Goal: Task Accomplishment & Management: Use online tool/utility

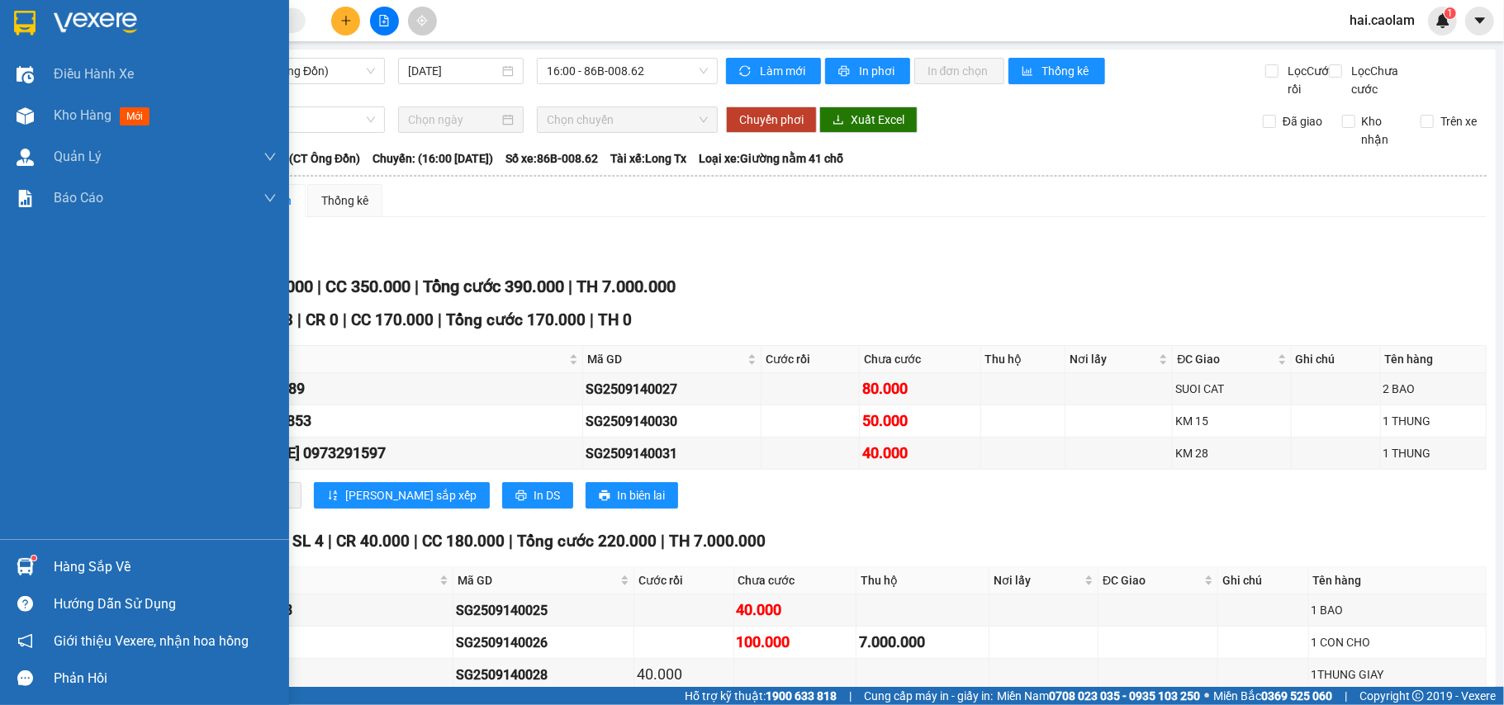
scroll to position [147, 0]
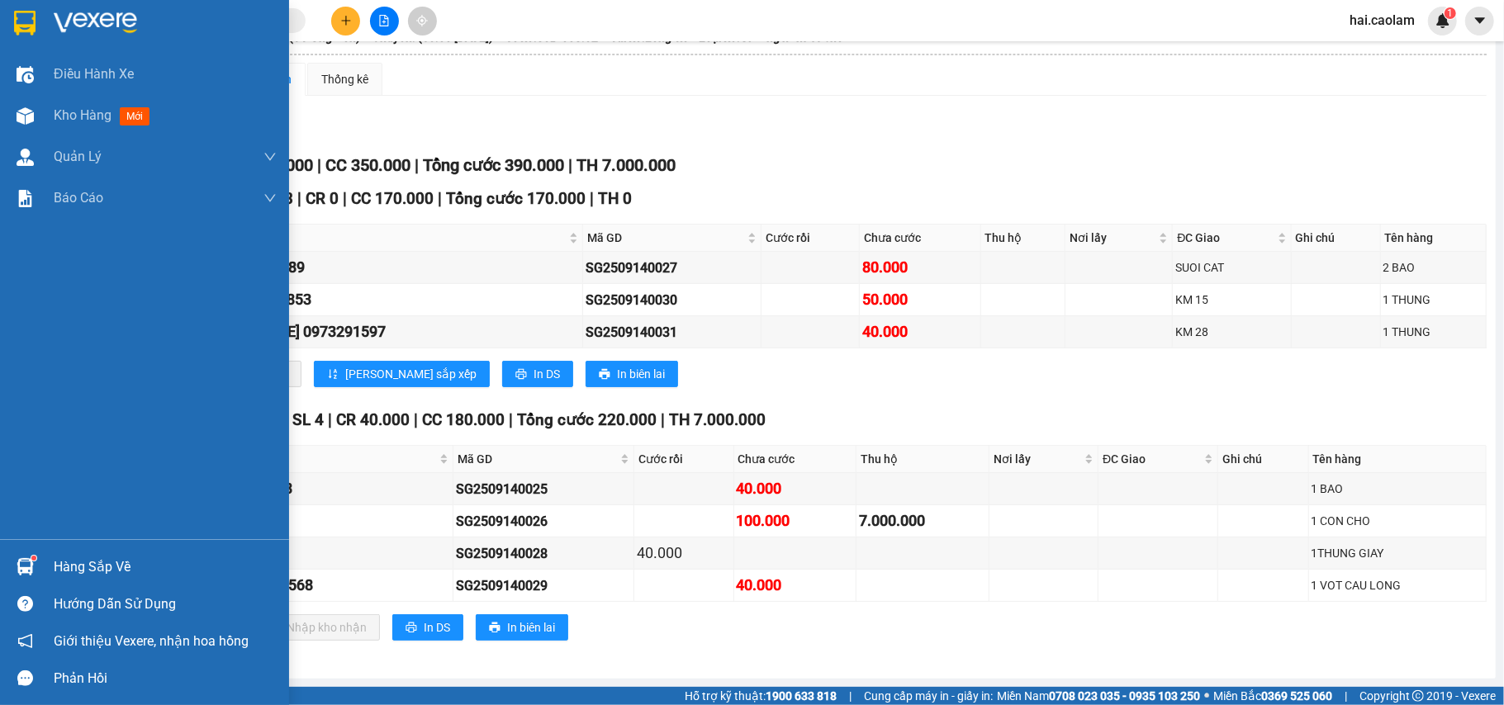
click at [113, 563] on div "Hàng sắp về" at bounding box center [165, 567] width 223 height 25
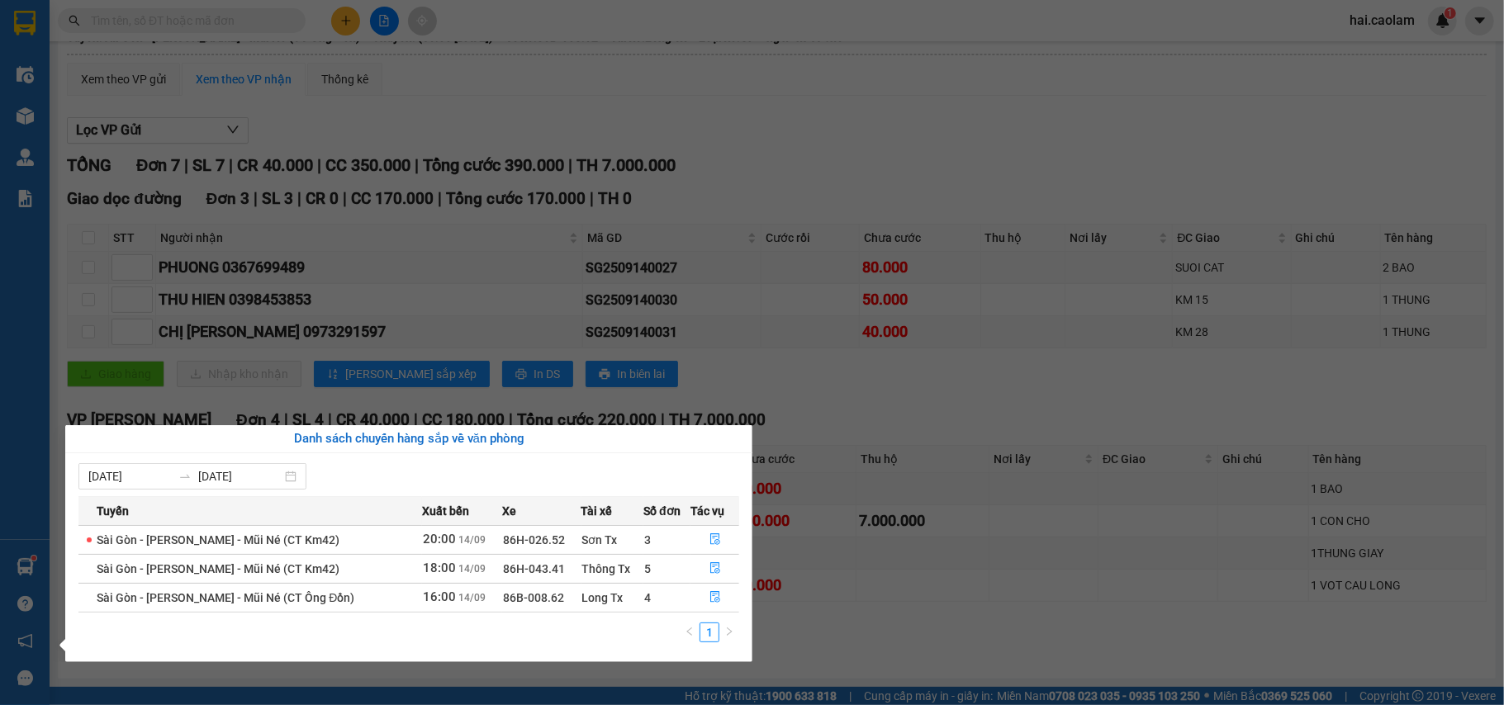
click at [1037, 599] on section "Kết quả tìm kiếm ( 0 ) Bộ lọc No Data hai.caolam 1 Điều hành xe Kho hàng mới Qu…" at bounding box center [752, 352] width 1504 height 705
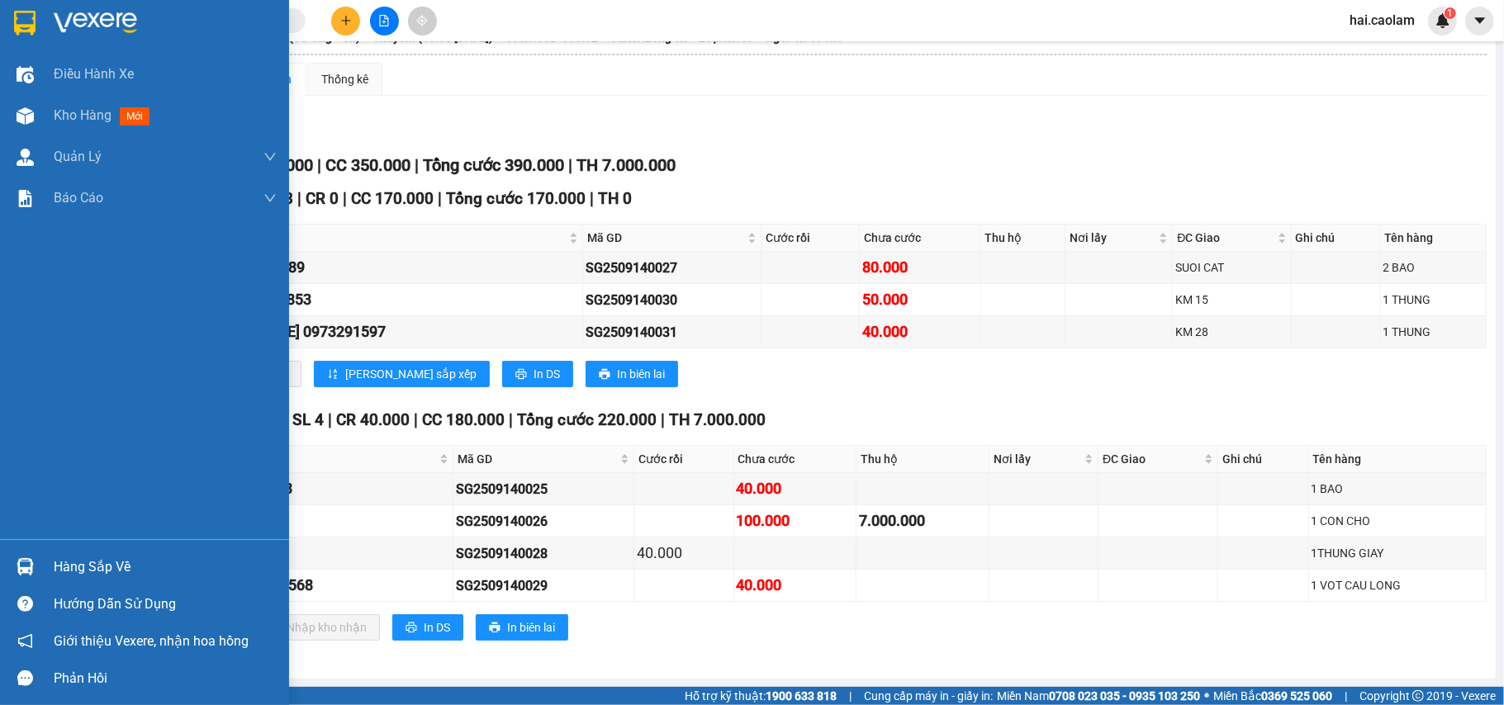
click at [129, 552] on div "Hàng sắp về" at bounding box center [144, 566] width 289 height 37
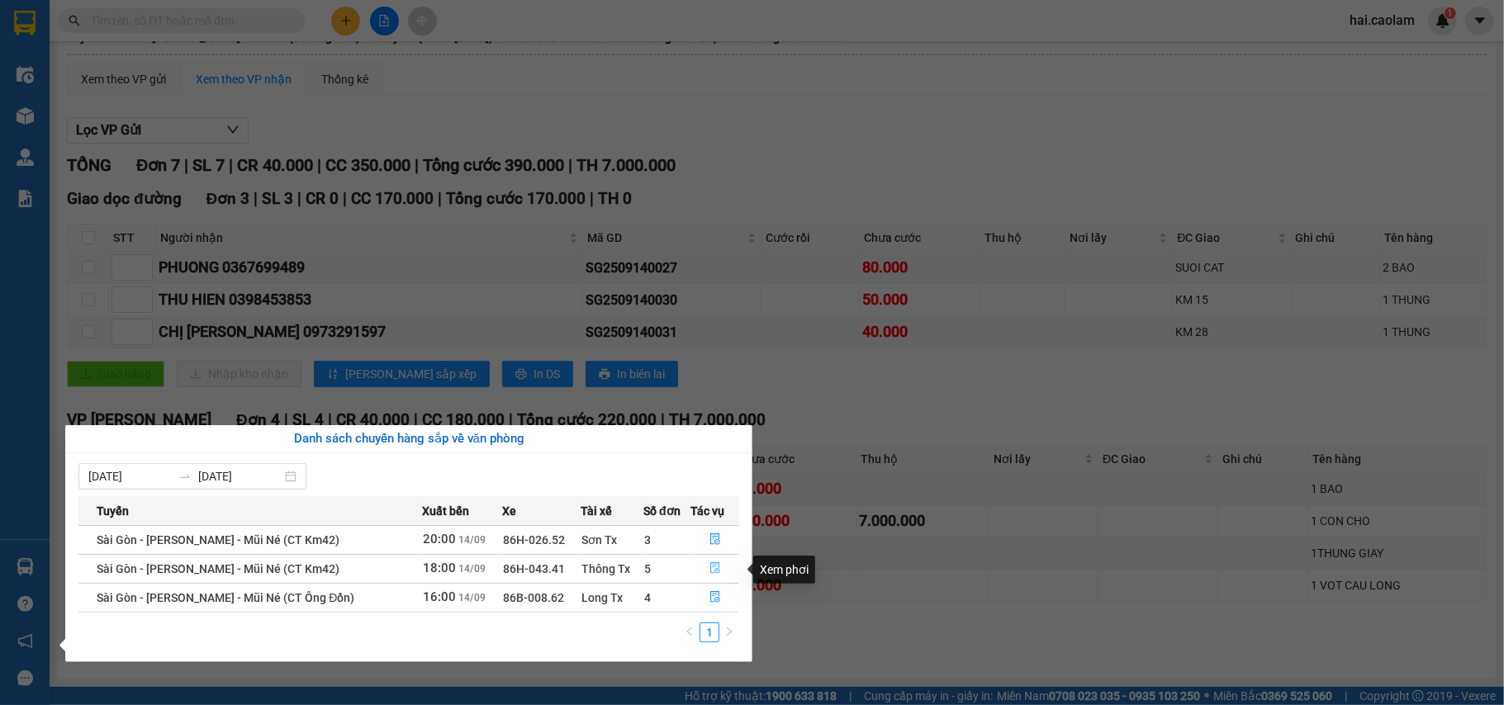
click at [709, 570] on icon "file-done" at bounding box center [715, 568] width 12 height 12
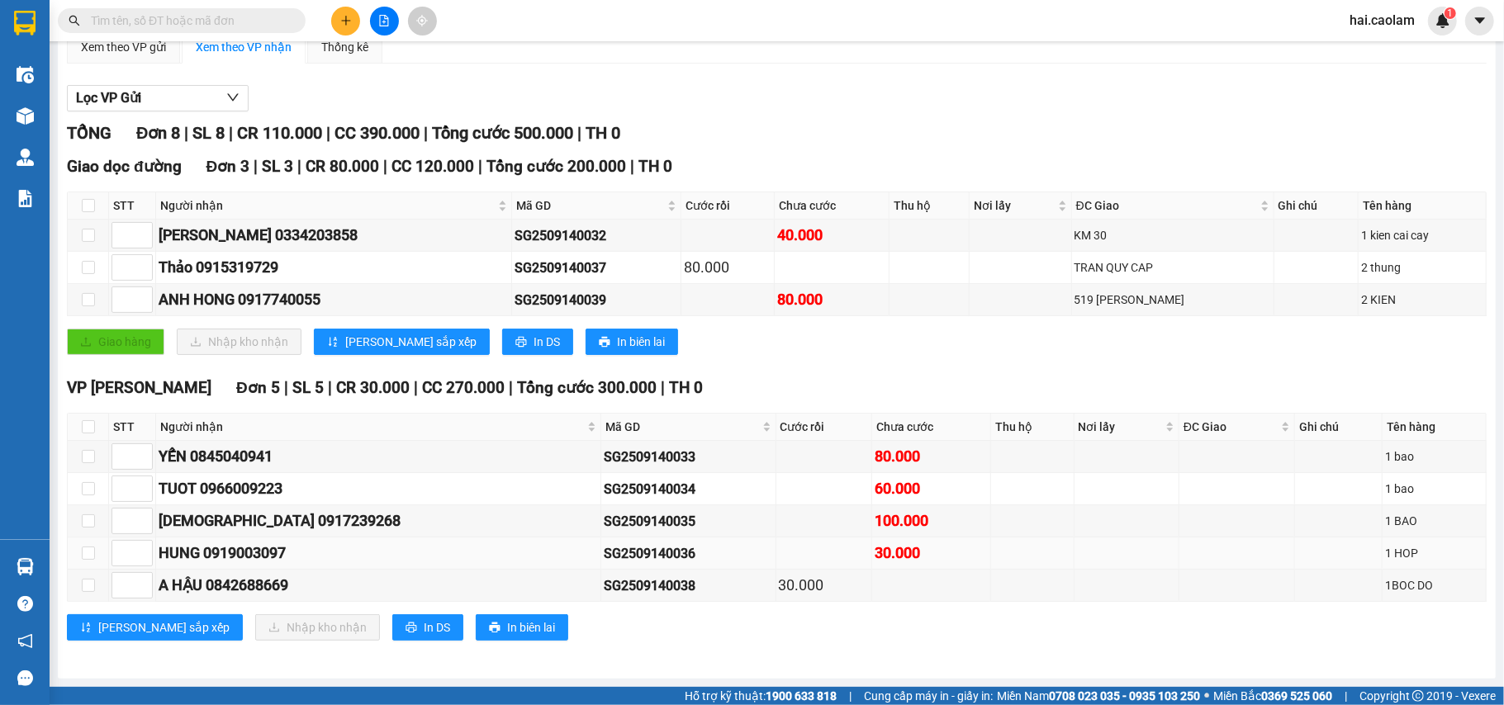
scroll to position [180, 0]
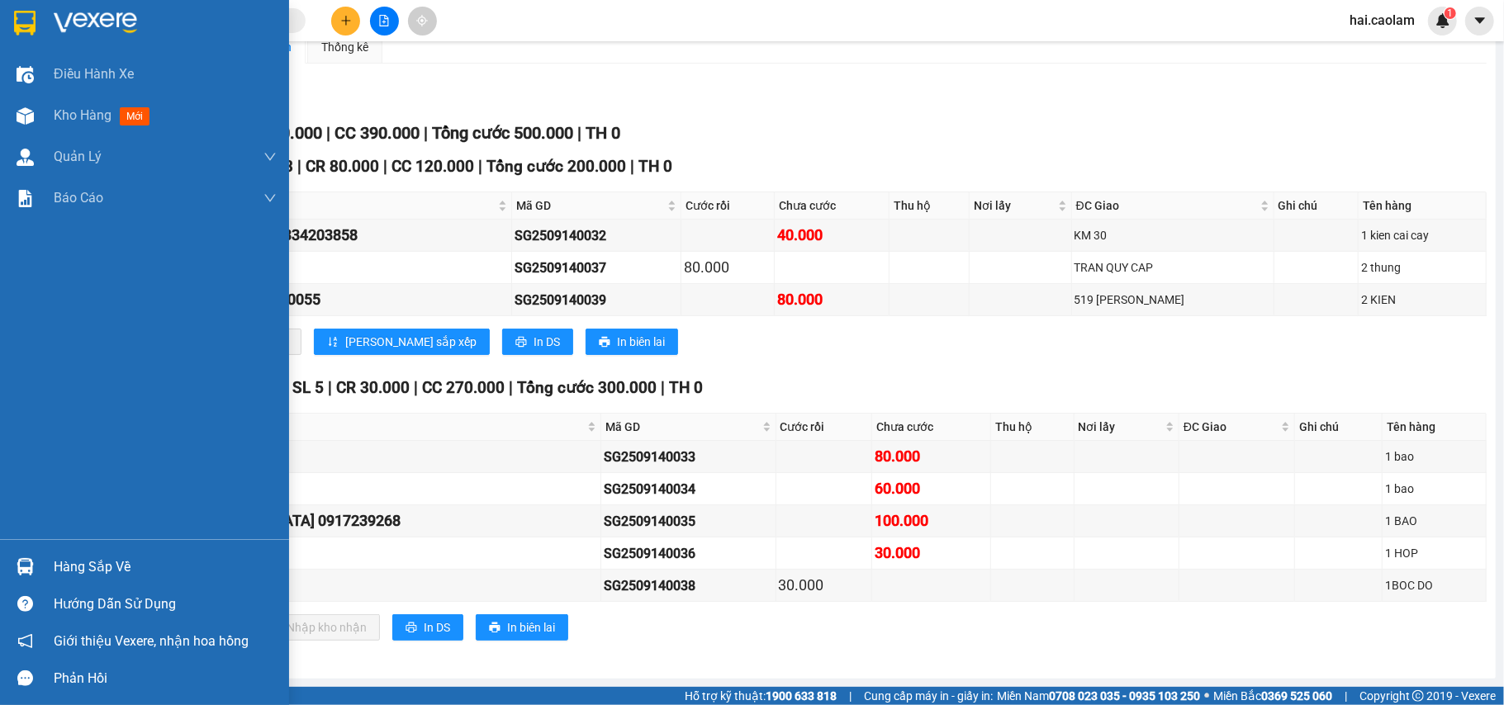
click at [104, 576] on div "Hàng sắp về" at bounding box center [165, 567] width 223 height 25
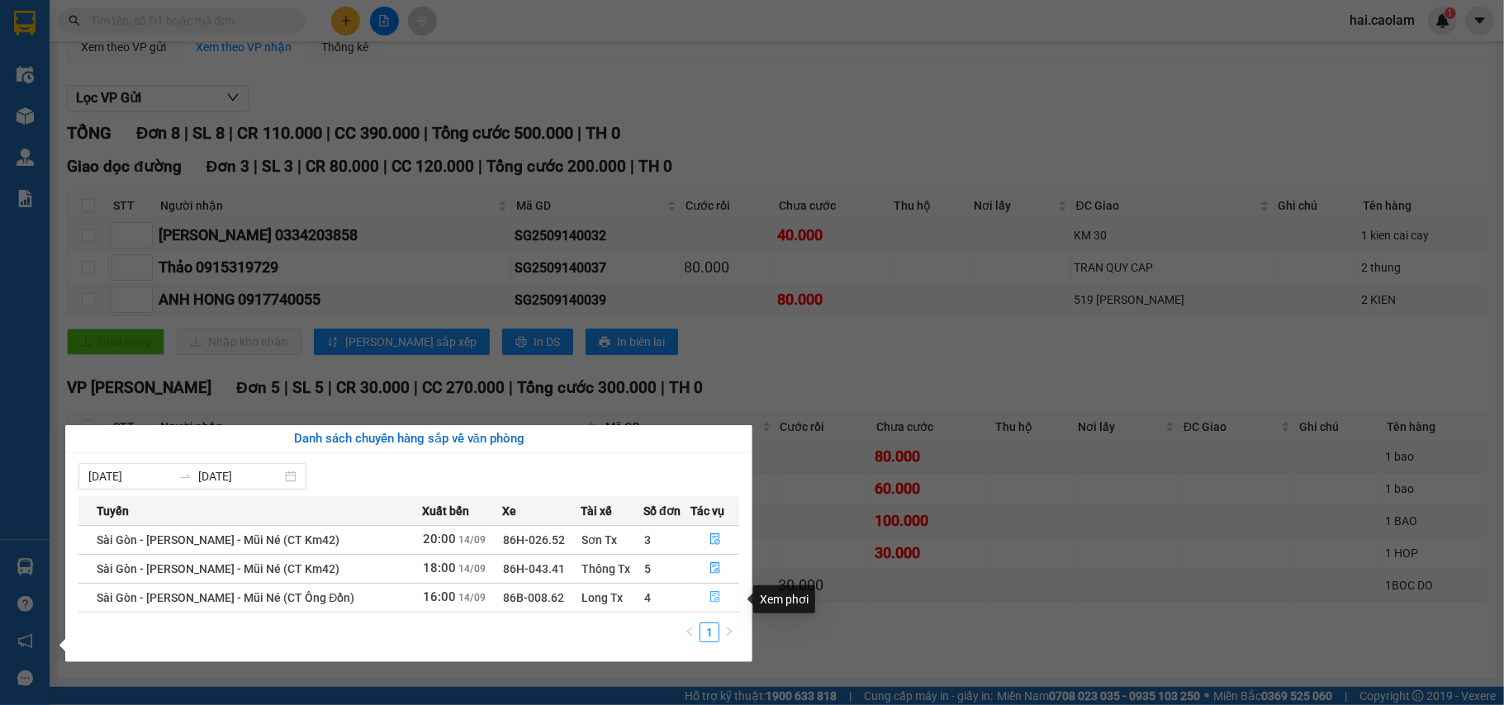
click at [715, 593] on icon "file-done" at bounding box center [715, 597] width 12 height 12
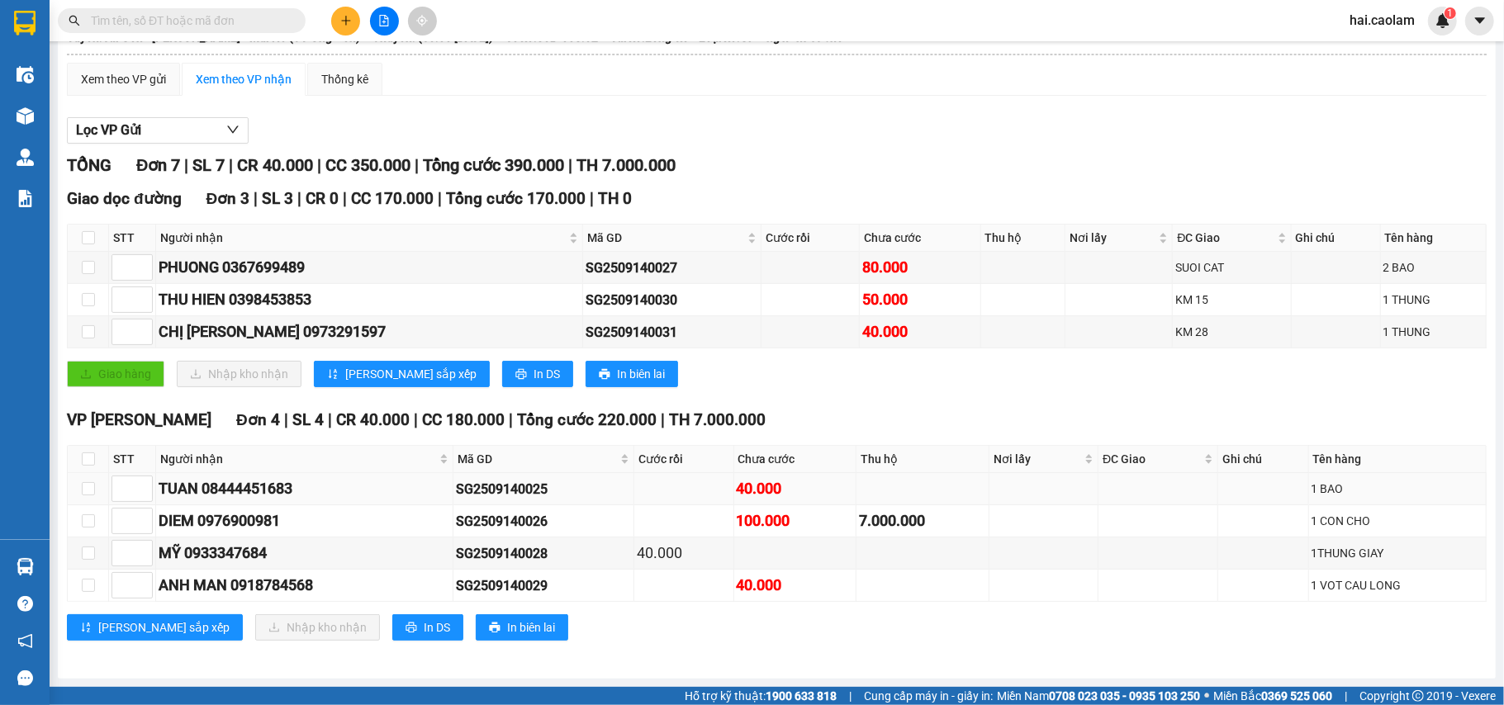
scroll to position [146, 0]
drag, startPoint x: 83, startPoint y: 459, endPoint x: 261, endPoint y: 474, distance: 178.2
click at [83, 457] on input "checkbox" at bounding box center [88, 459] width 13 height 13
checkbox input "true"
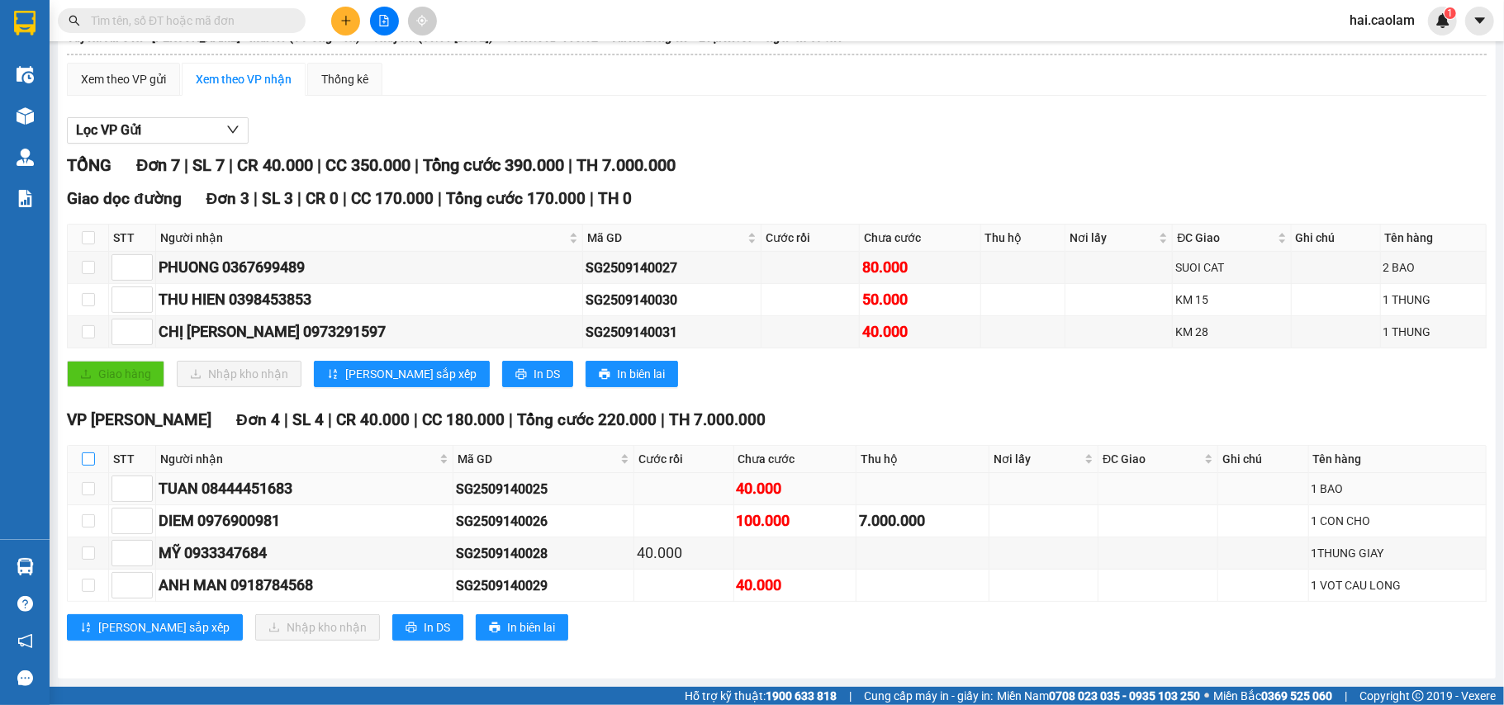
checkbox input "true"
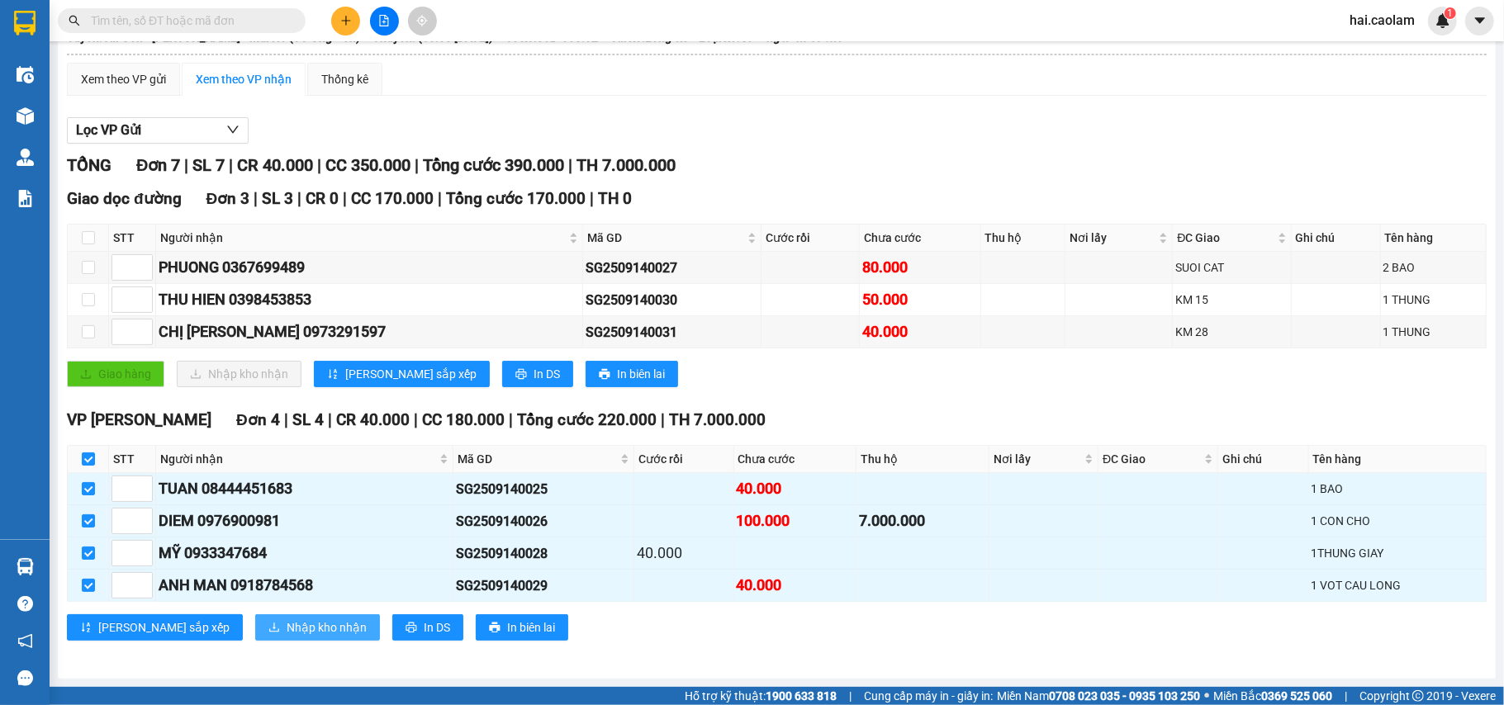
click at [287, 635] on span "Nhập kho nhận" at bounding box center [327, 628] width 80 height 18
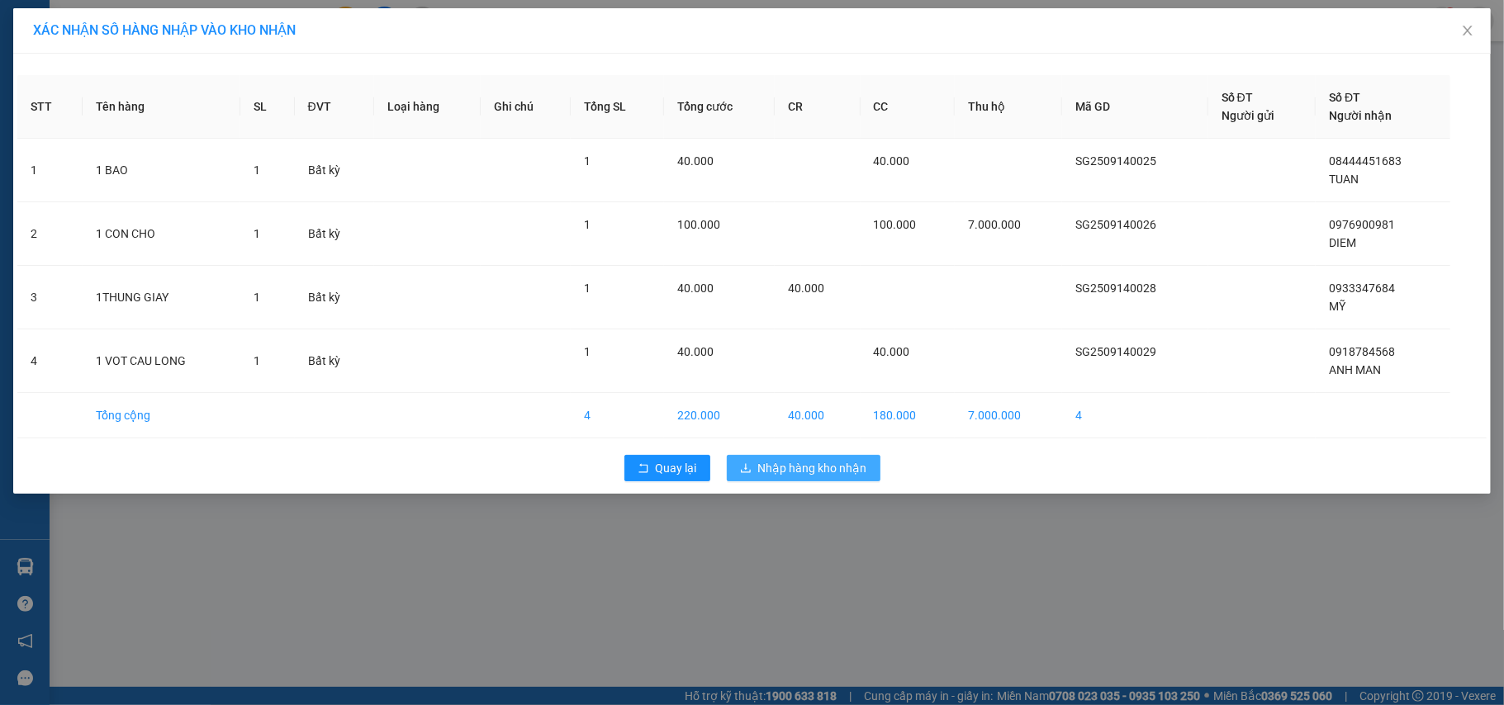
click at [829, 473] on span "Nhập hàng kho nhận" at bounding box center [812, 468] width 109 height 18
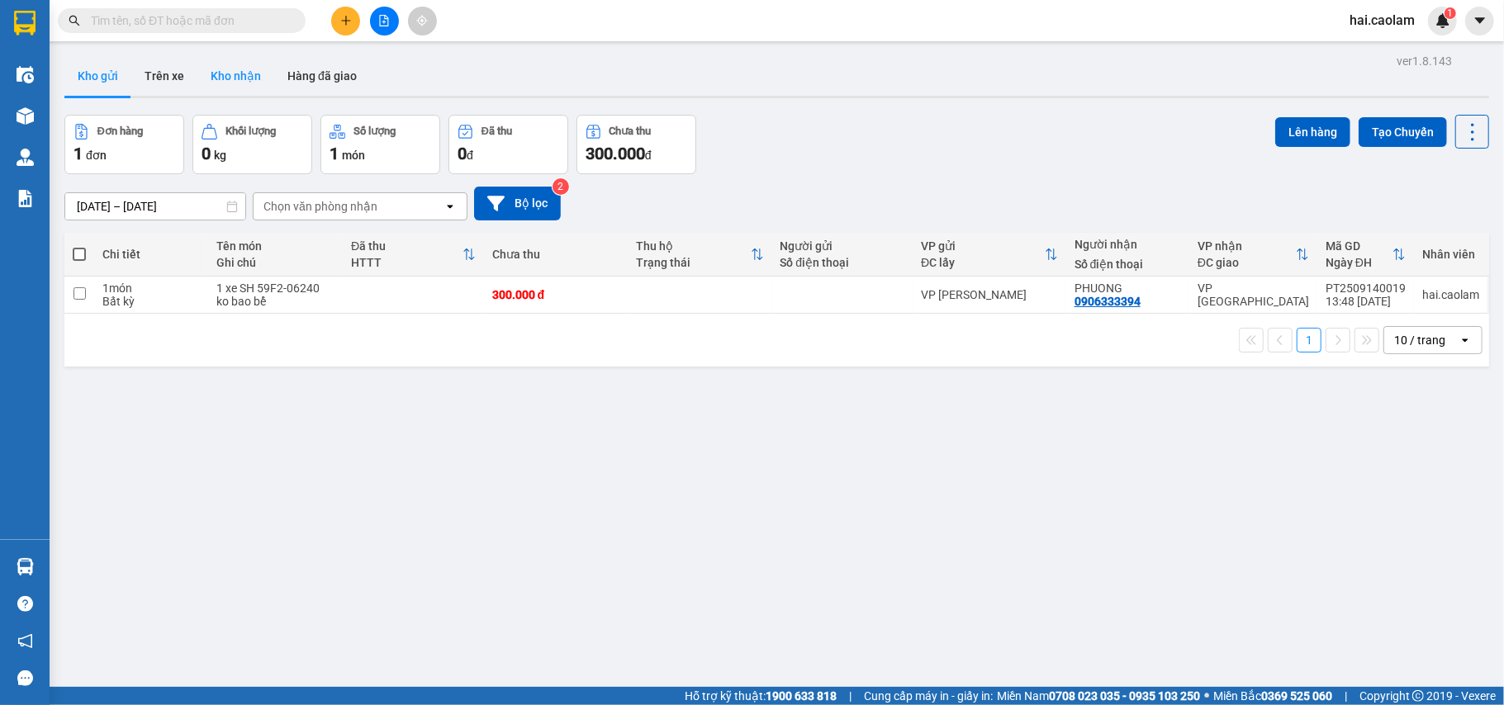
click at [256, 76] on button "Kho nhận" at bounding box center [235, 76] width 77 height 40
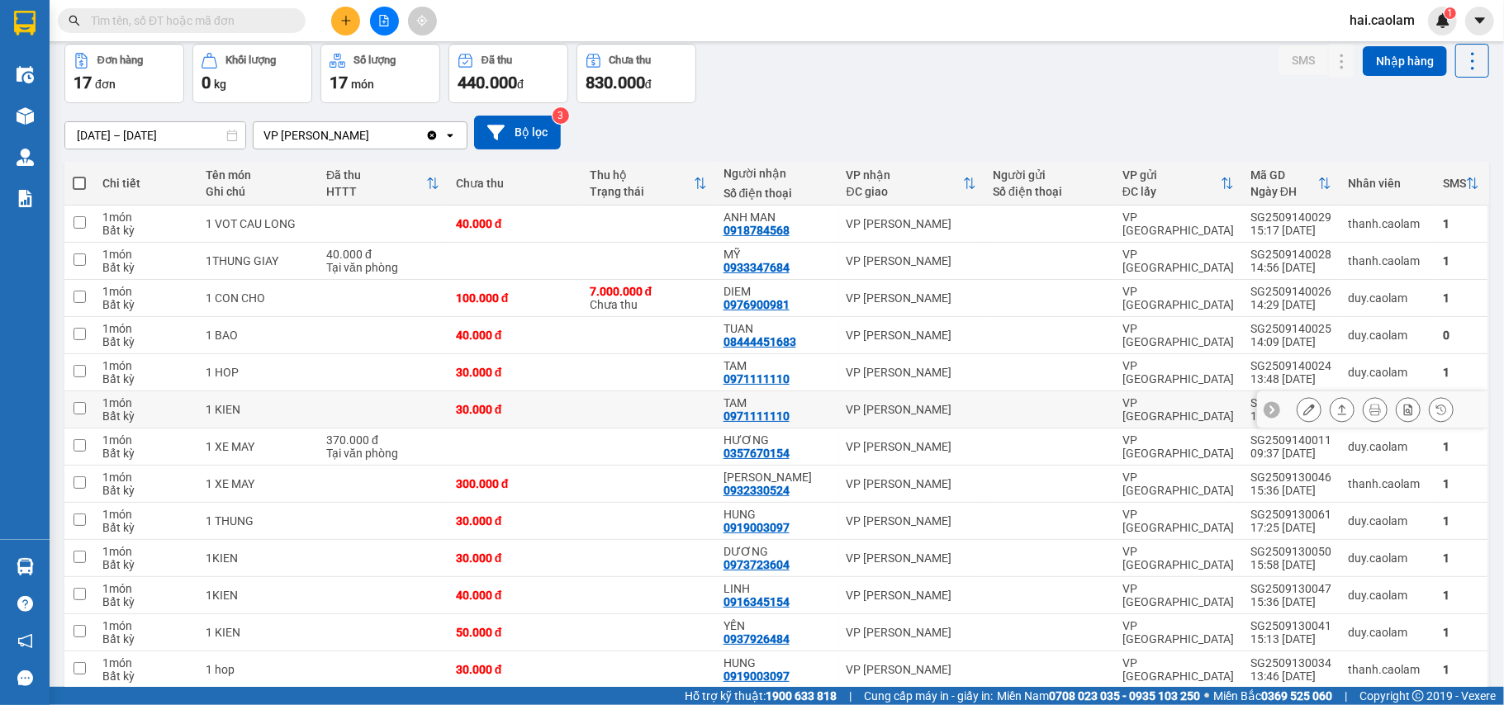
scroll to position [110, 0]
